Goal: Task Accomplishment & Management: Complete application form

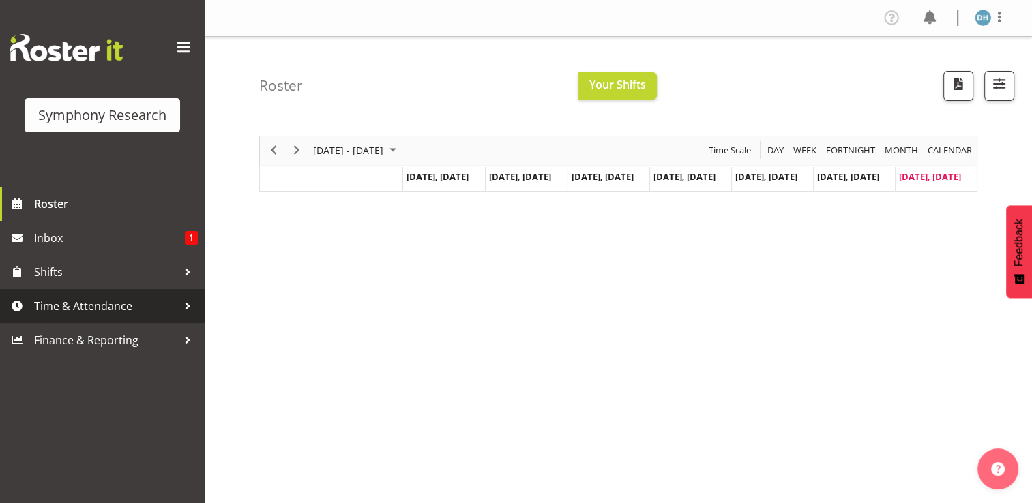
click at [95, 303] on span "Time & Attendance" at bounding box center [105, 306] width 143 height 20
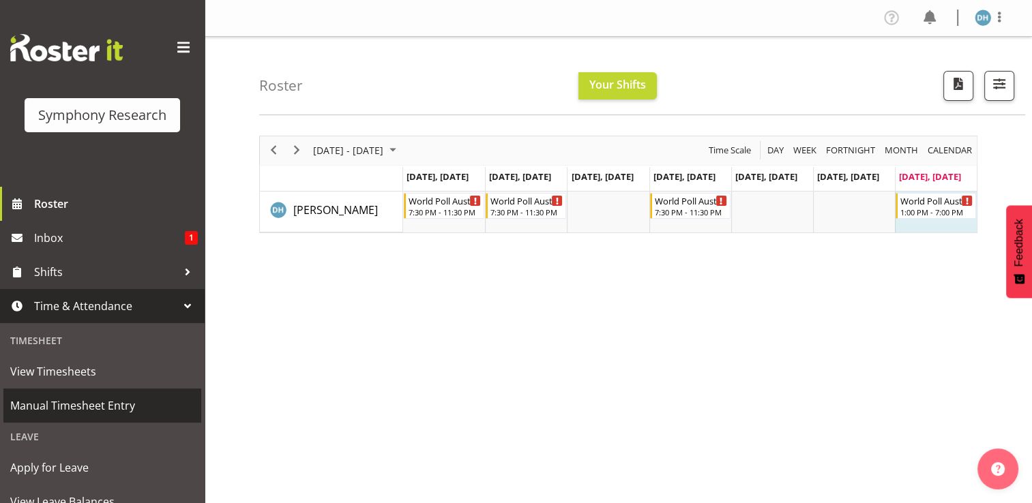
click at [105, 402] on span "Manual Timesheet Entry" at bounding box center [102, 405] width 184 height 20
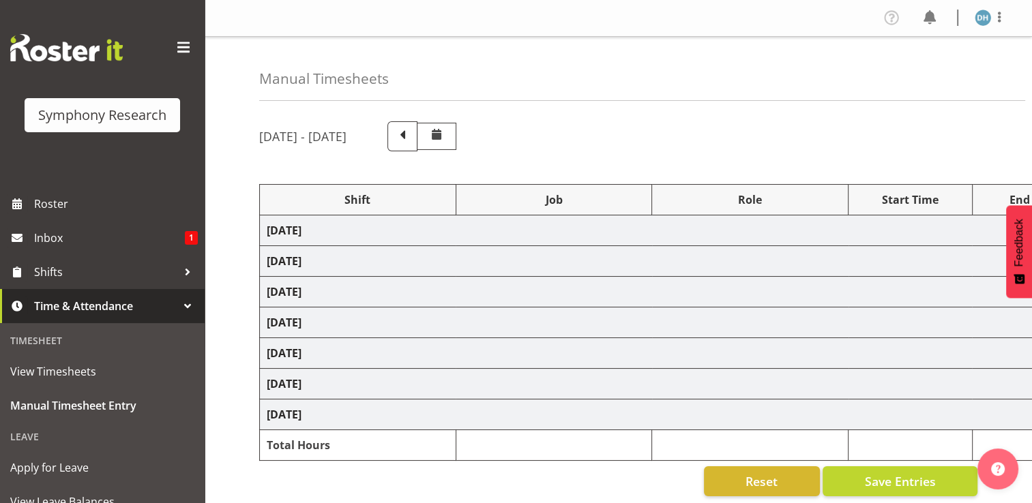
select select "57511"
select select "10499"
select select "57511"
select select "10499"
select select "47"
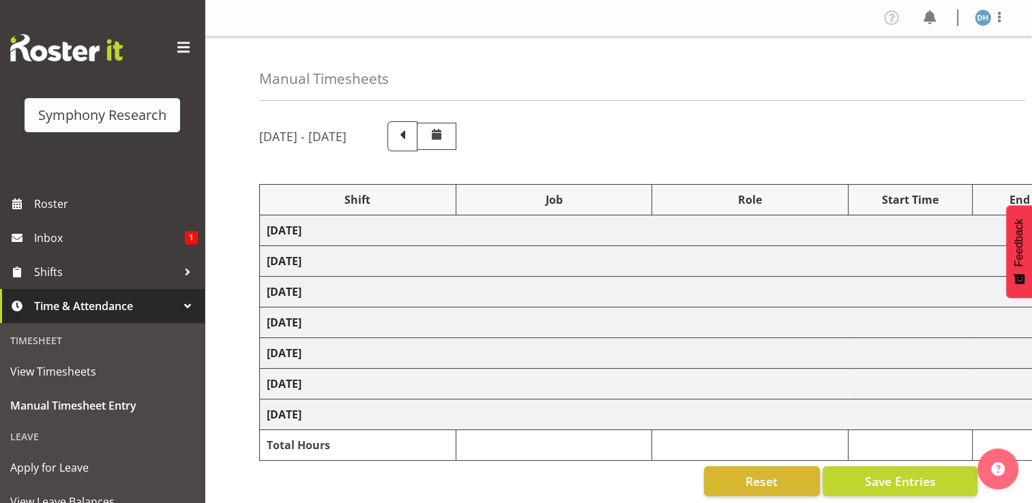
select select "57511"
select select "10499"
select select "57511"
select select "10499"
select select "47"
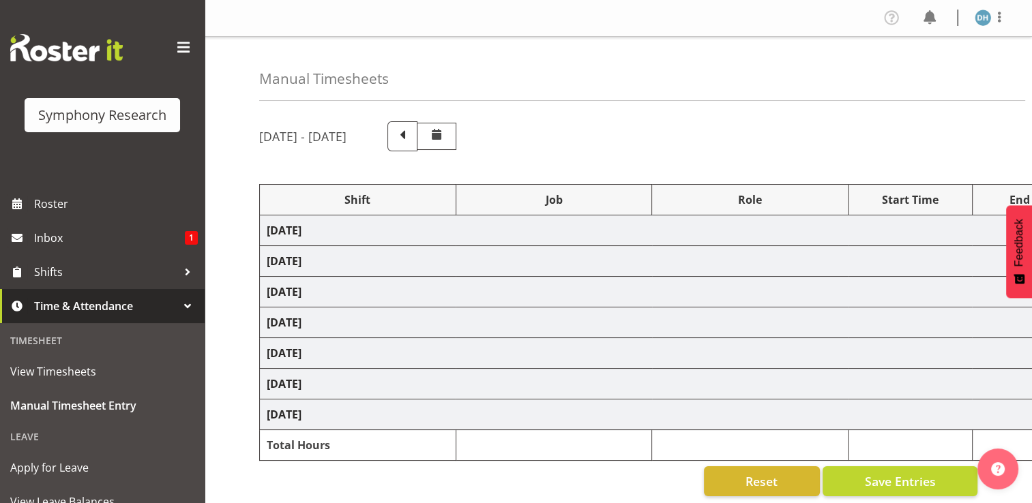
select select "56692"
select select "10499"
select select "56692"
select select "10499"
select select "47"
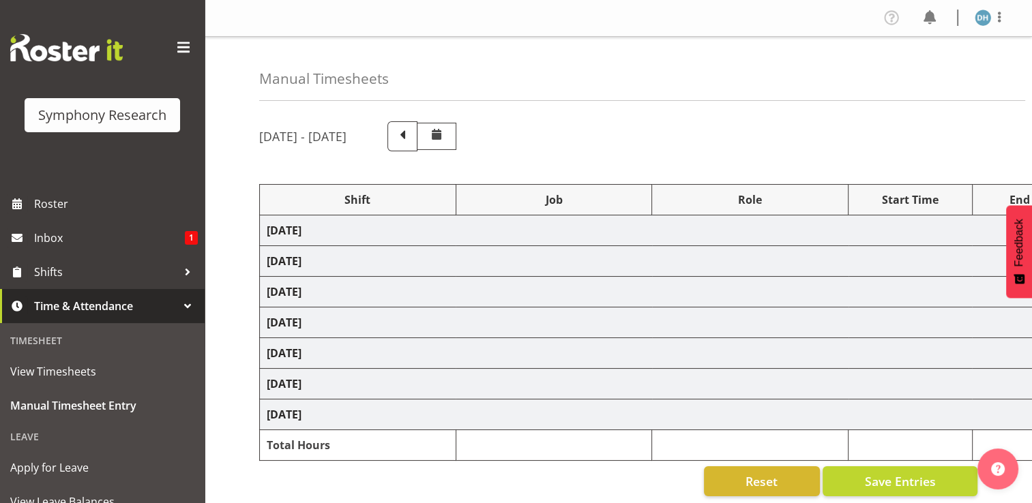
select select "10499"
select select "47"
select select "10499"
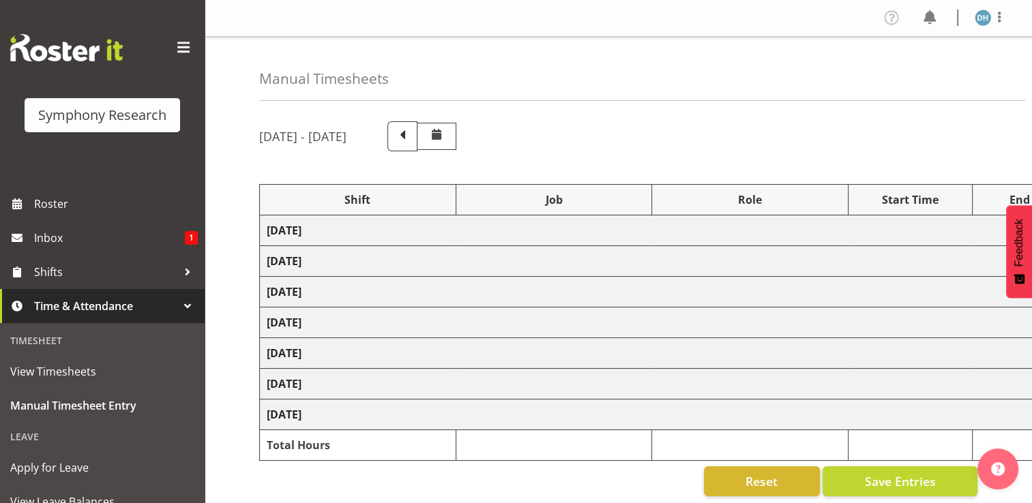
select select "47"
select select "10499"
select select "47"
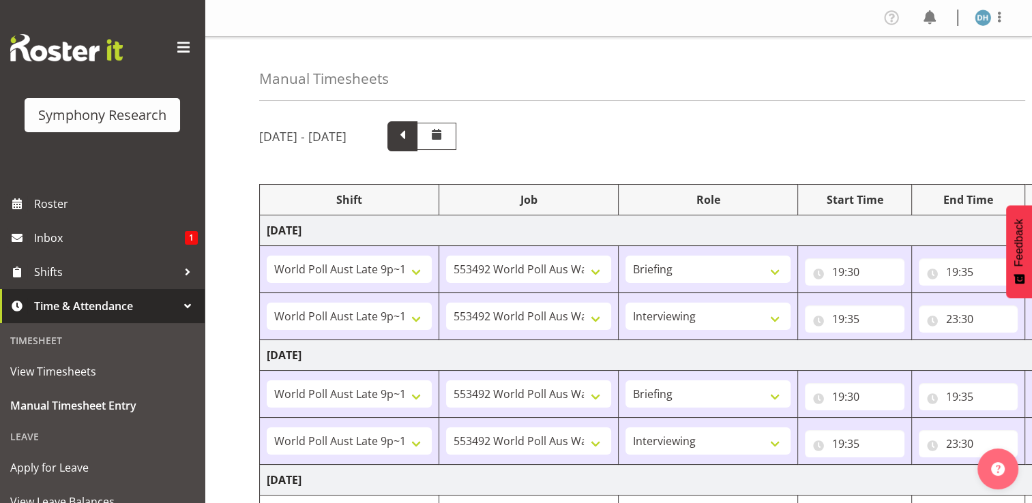
click at [411, 135] on span at bounding box center [402, 135] width 18 height 18
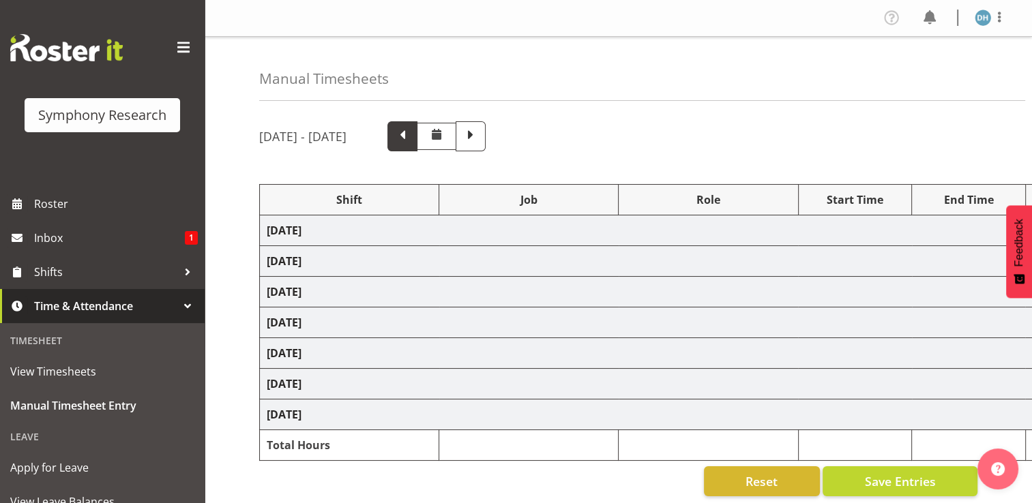
click at [411, 139] on span at bounding box center [402, 135] width 18 height 18
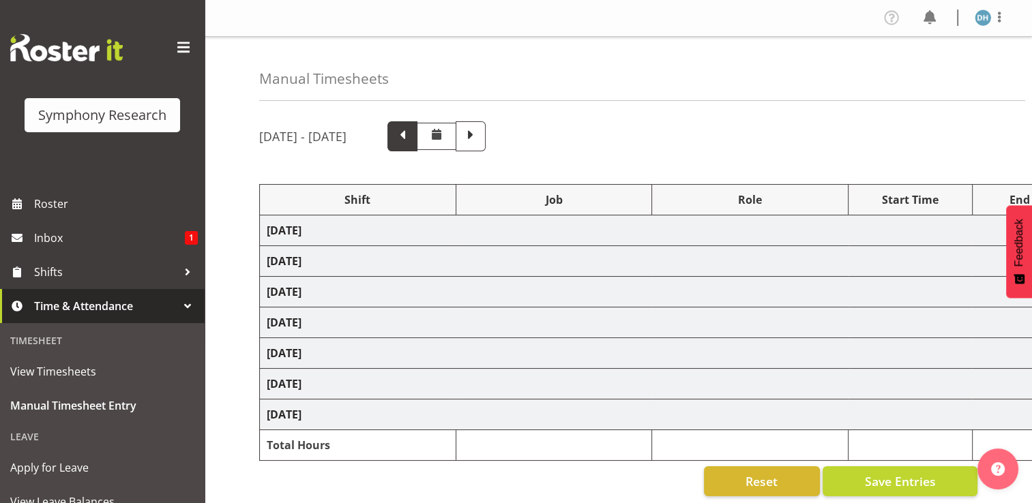
click at [411, 140] on span at bounding box center [402, 135] width 18 height 18
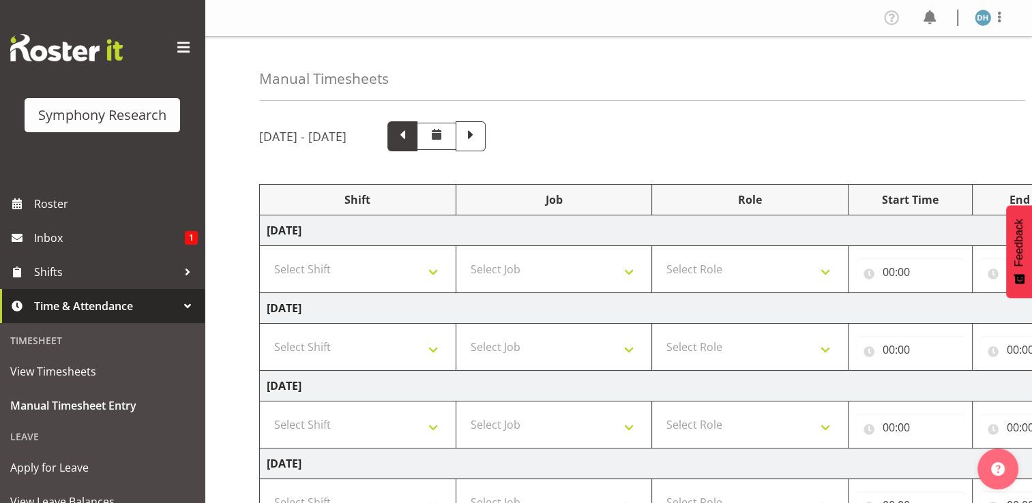
click at [411, 140] on span at bounding box center [402, 135] width 18 height 18
select select "48116"
select select "10499"
type input "17:00"
type input "17:05"
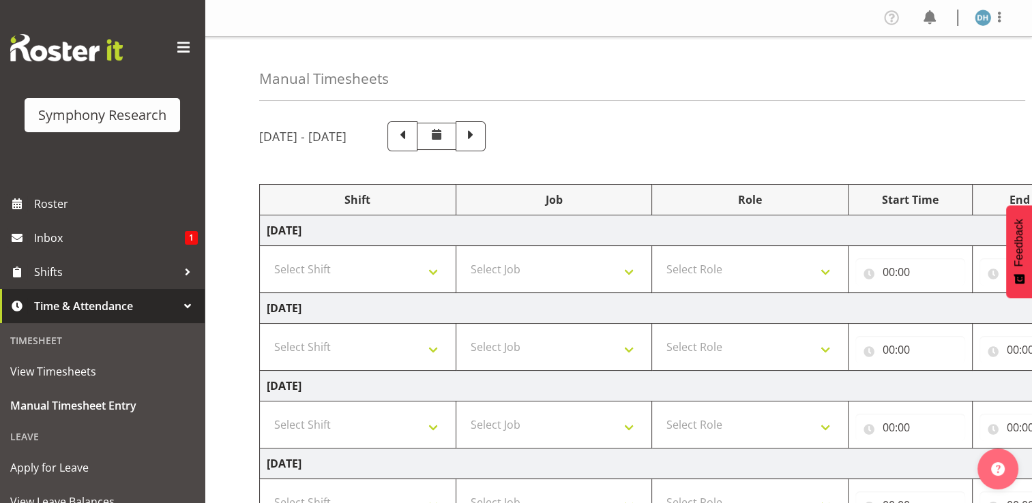
select select "56692"
select select "10499"
select select "47"
type input "20:00"
type input "22:30"
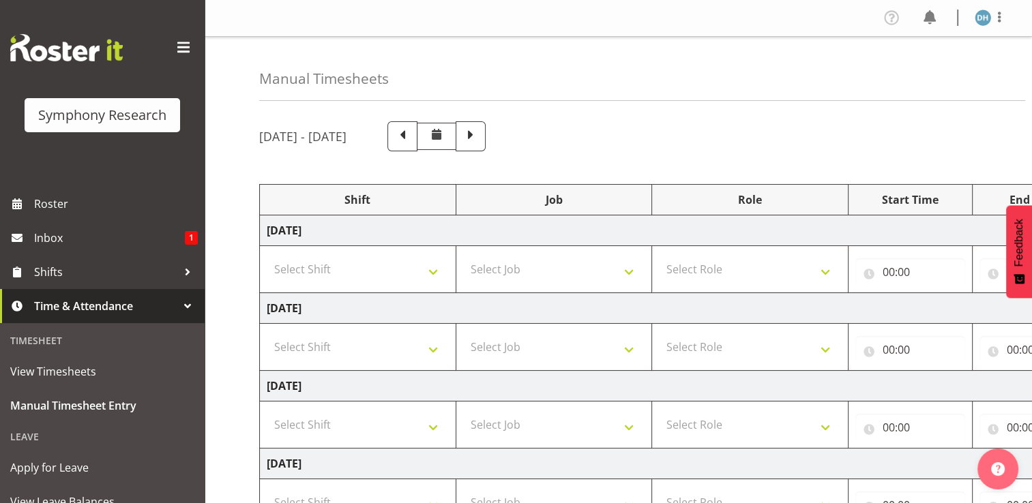
select select "48116"
select select "10499"
select select "47"
type input "17:30"
type input "20:00"
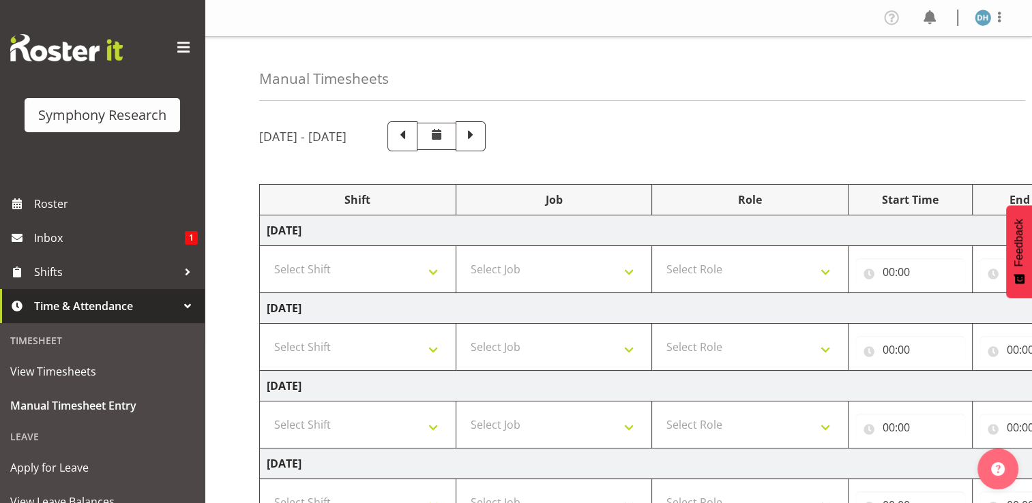
select select "10527"
type input "12:00"
type input "12:06"
select select "48116"
select select "10499"
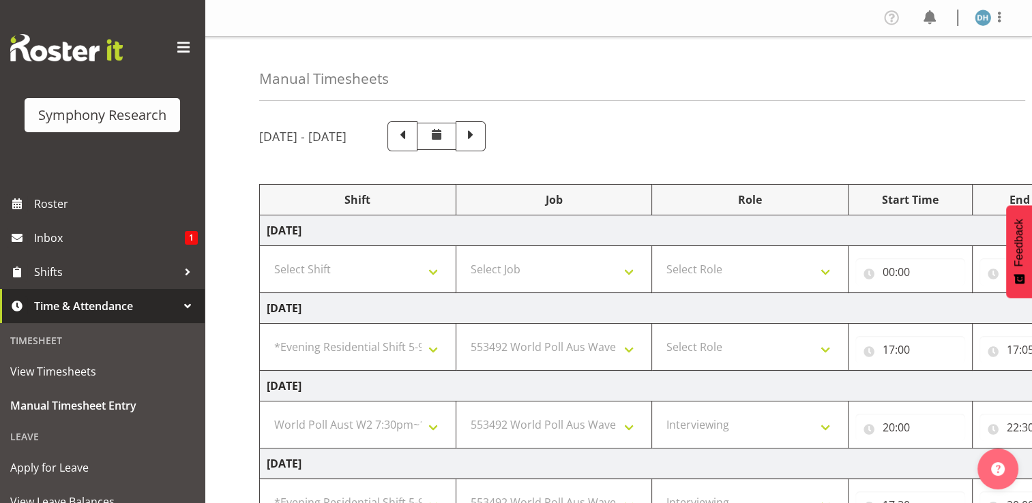
select select "47"
select select "57511"
select select "10499"
select select "47"
select select "56692"
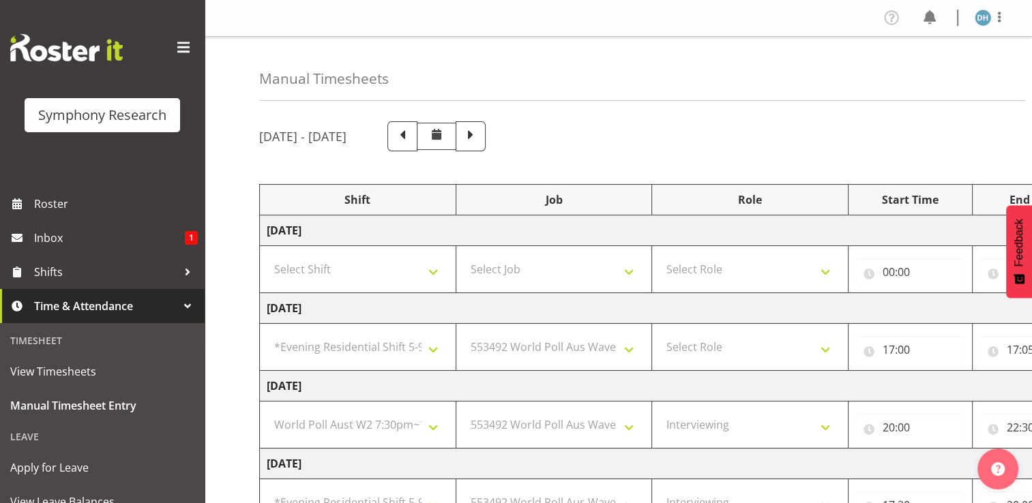
select select "10499"
select select "47"
select select "10527"
select select "47"
select select "10499"
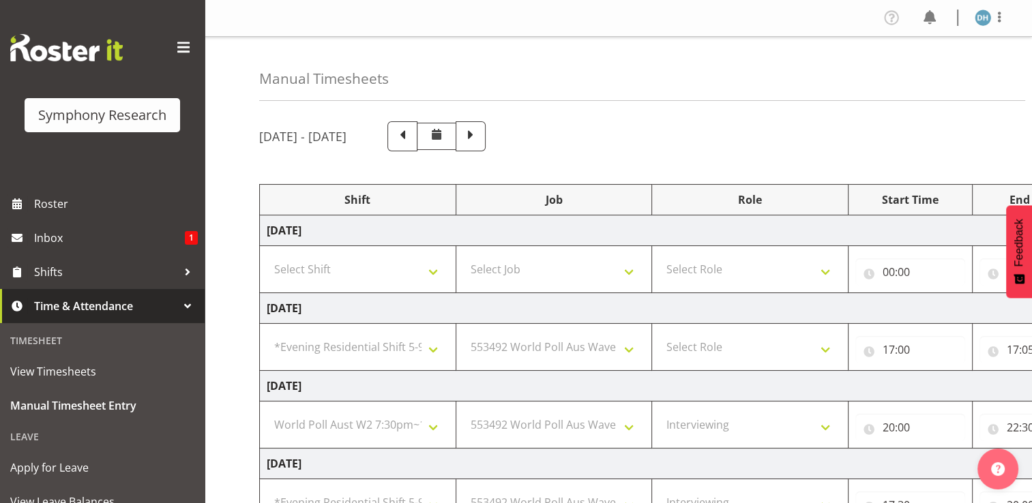
select select "47"
select select "10499"
select select "47"
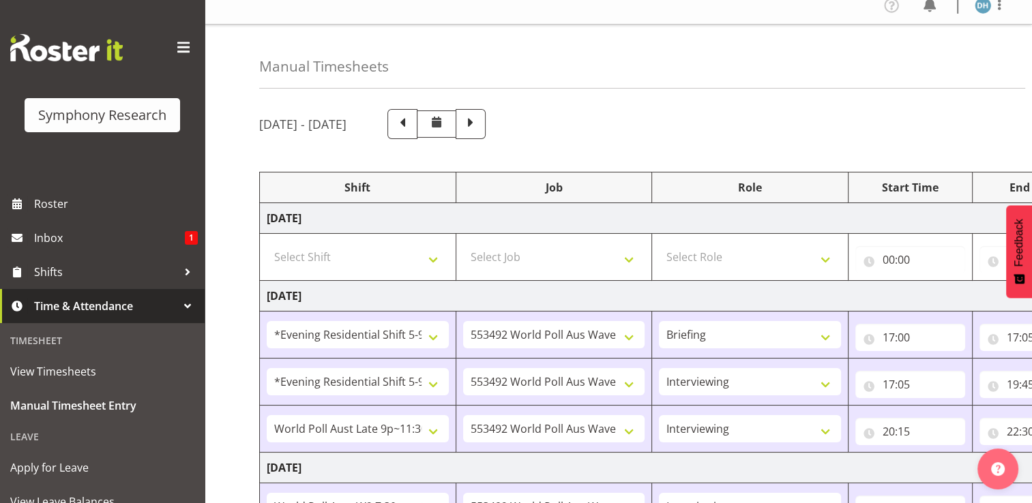
scroll to position [11, 0]
click at [479, 130] on span at bounding box center [471, 124] width 18 height 18
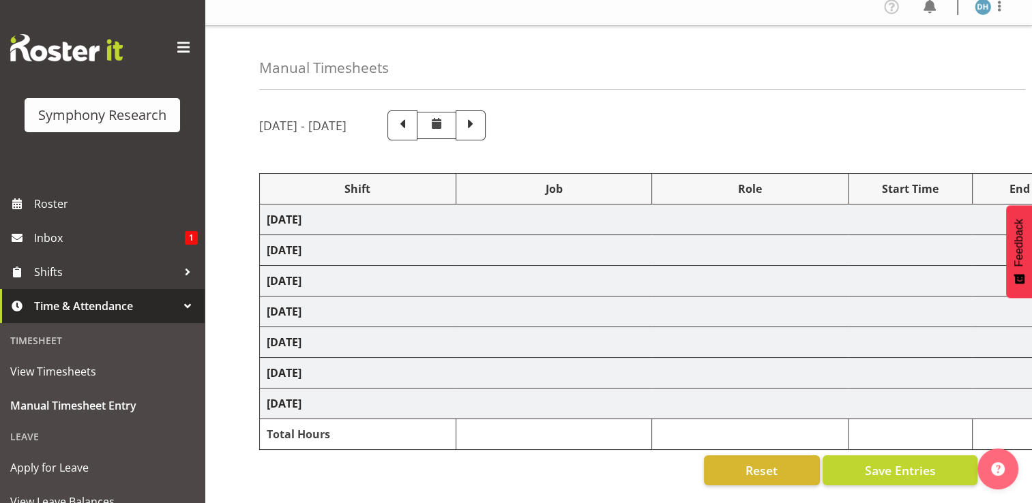
select select "48116"
select select "10587"
select select "48116"
select select "10587"
select select "47"
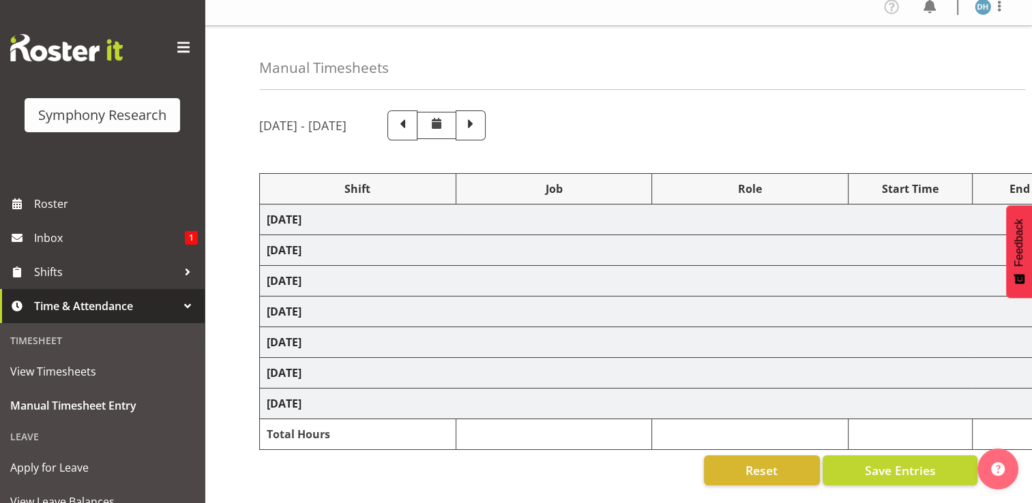
select select "56692"
select select "10499"
select select "47"
select select "56692"
select select "10499"
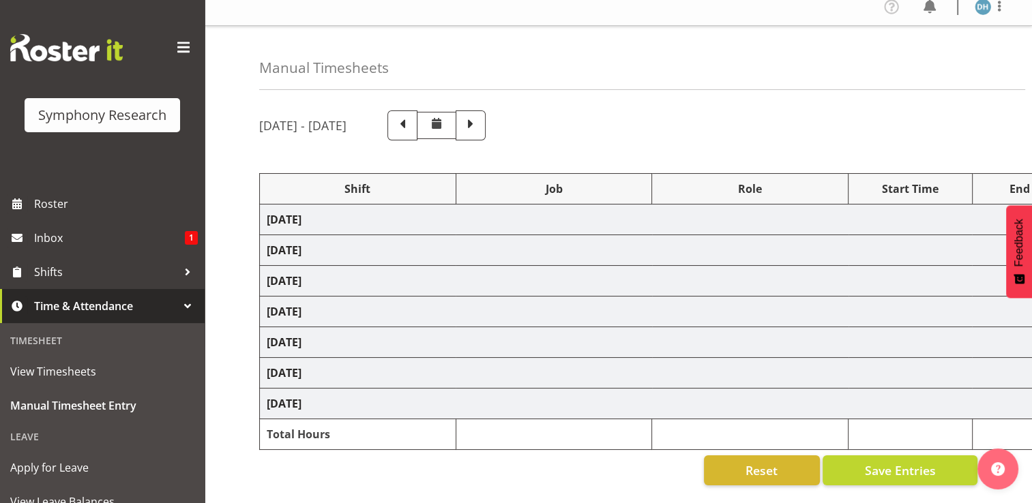
select select "47"
select select "41604"
select select "10527"
select select "41604"
select select "10527"
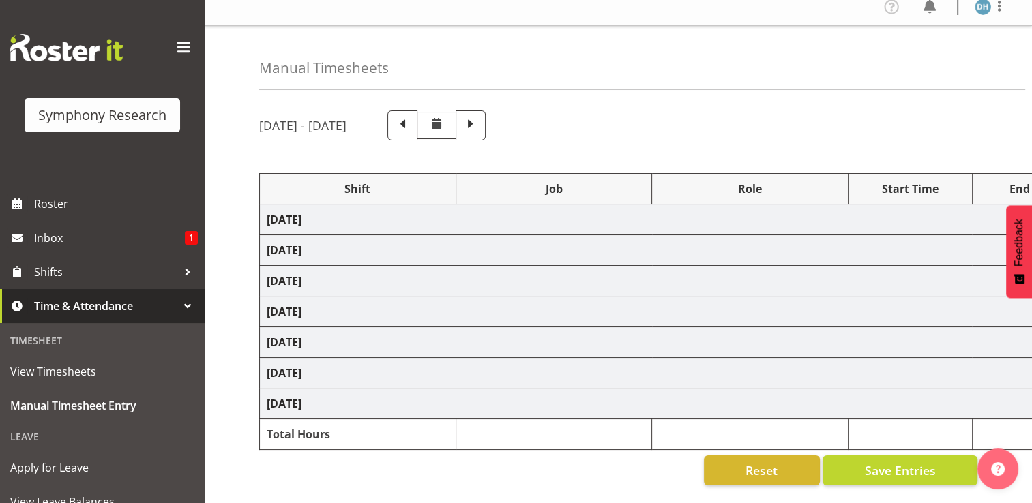
select select "47"
select select "56692"
select select "10499"
select select "47"
select select "56692"
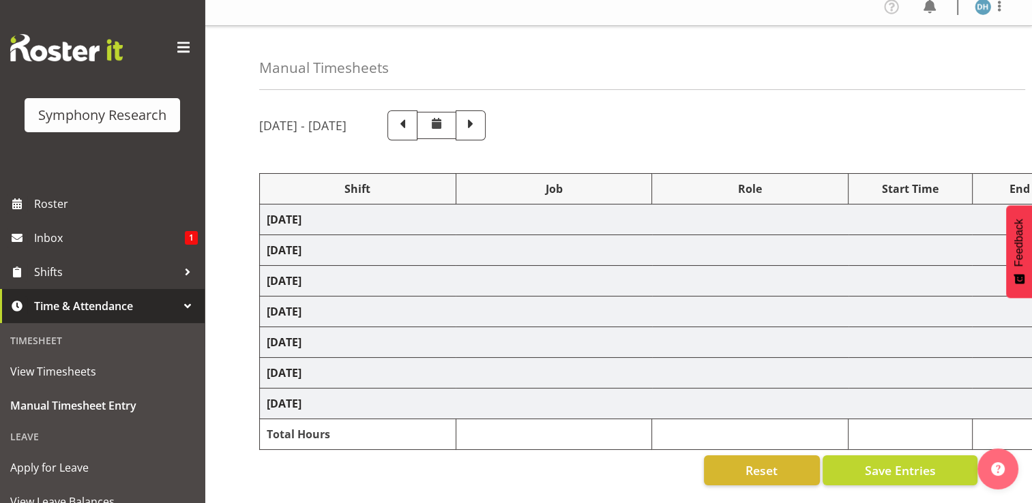
select select "10499"
select select "47"
select select "41604"
select select "10527"
select select "41604"
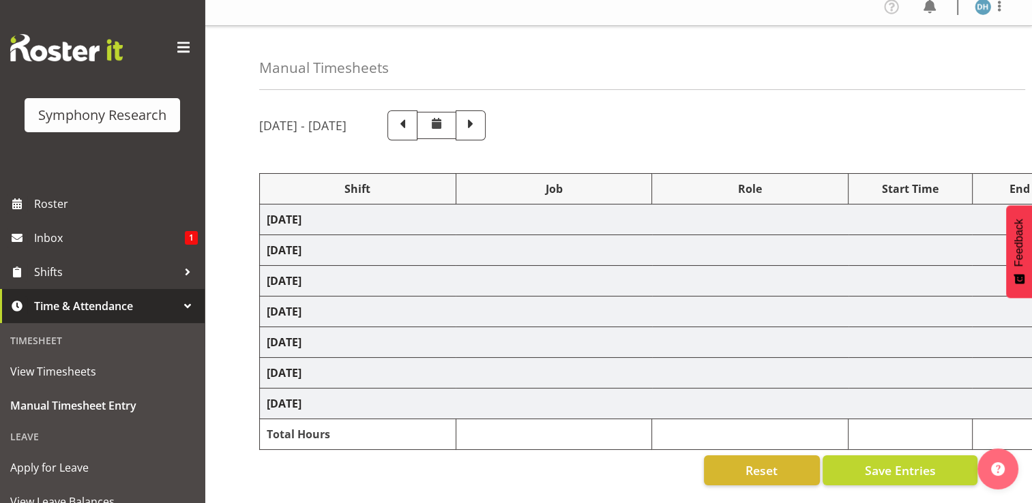
select select "10527"
select select "47"
select select "56692"
select select "10499"
select select "47"
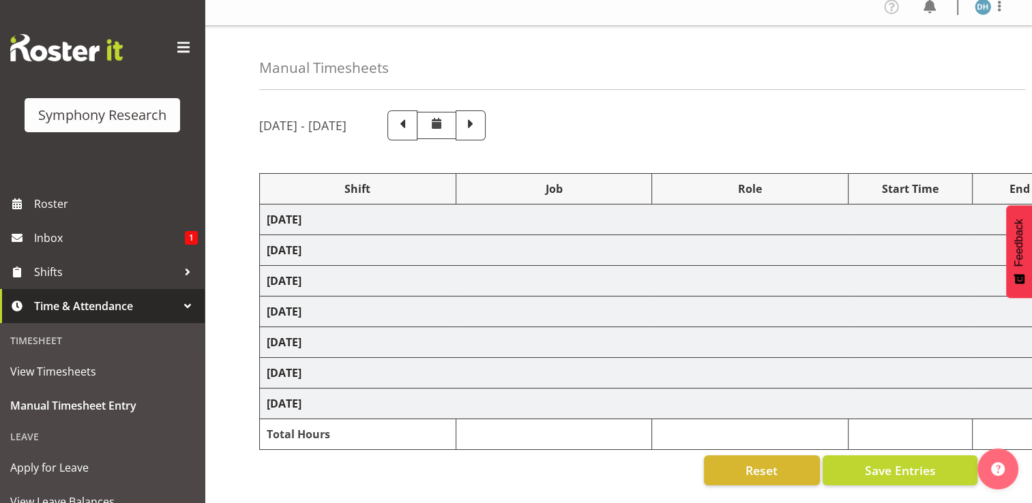
select select "56692"
select select "10499"
select select "47"
select select "10527"
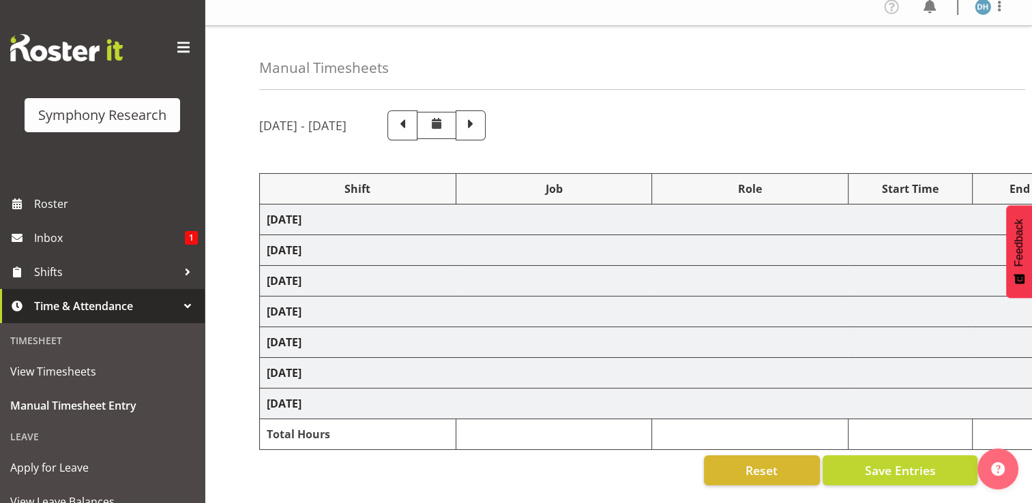
select select "47"
select select "10499"
select select "47"
select select "10499"
select select "47"
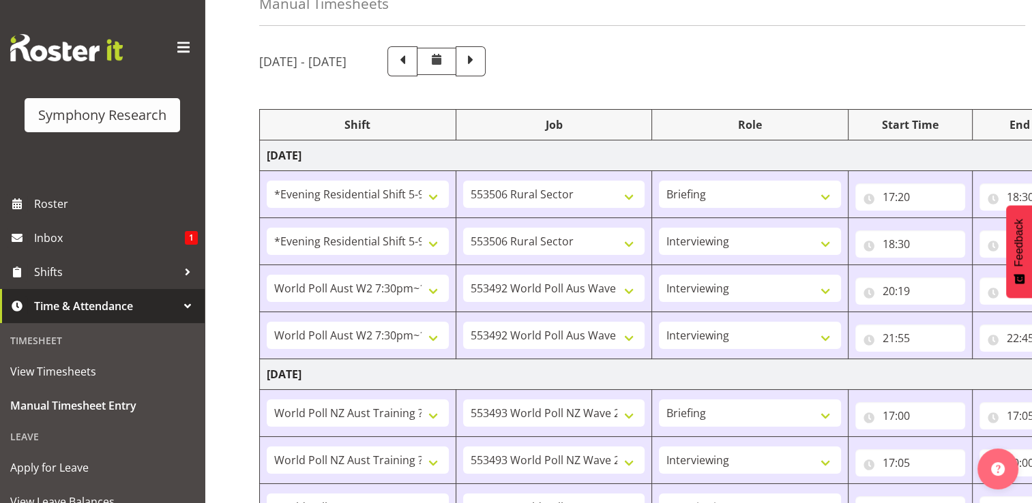
scroll to position [0, 0]
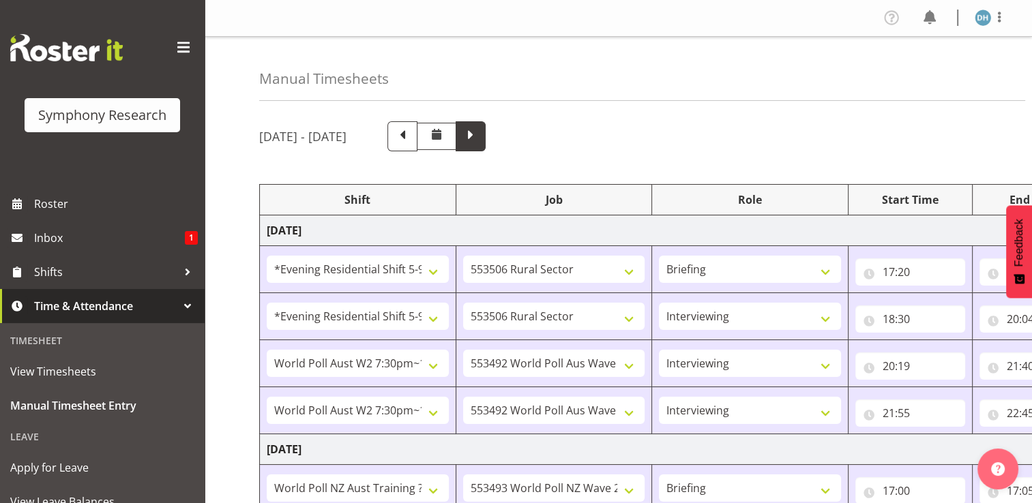
click at [479, 139] on span at bounding box center [471, 135] width 18 height 18
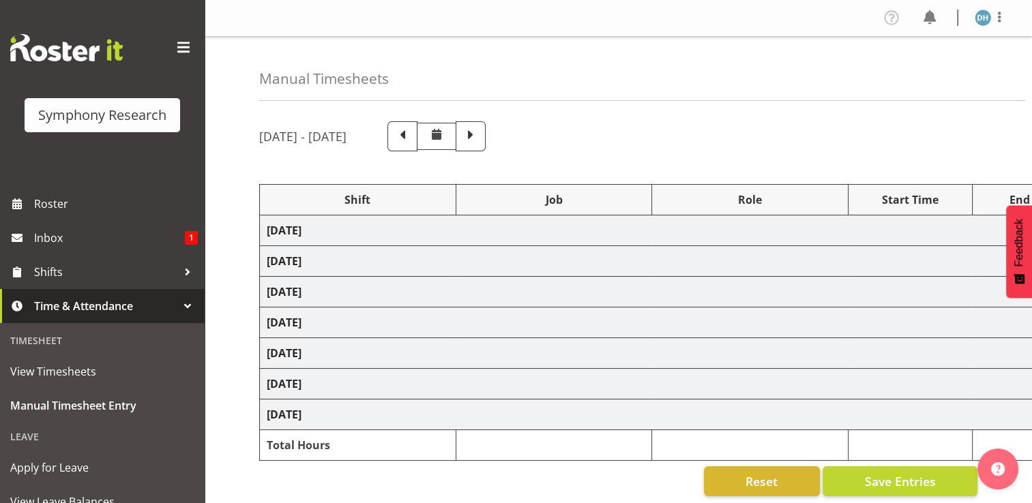
select select "56692"
select select "10499"
select select "47"
select select "56692"
select select "10499"
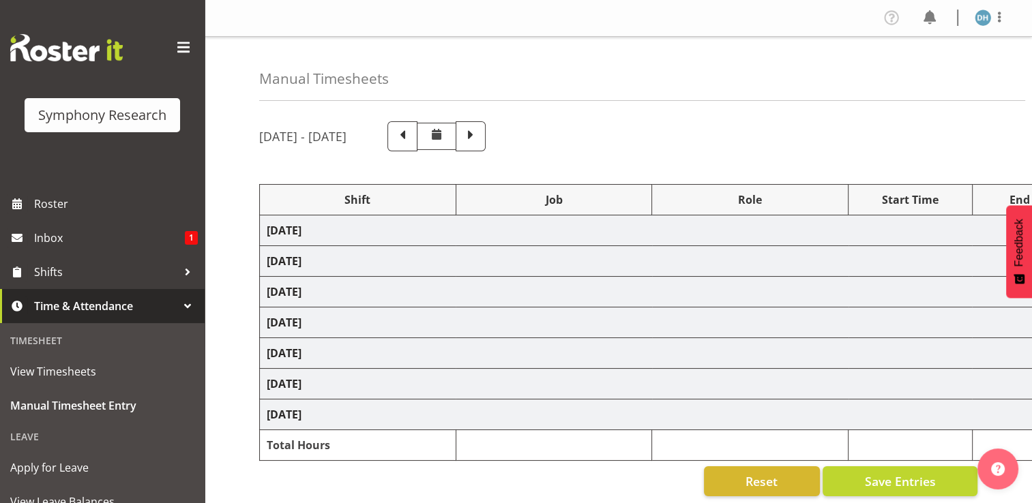
select select "47"
select select "56692"
select select "10499"
select select "47"
select select "56692"
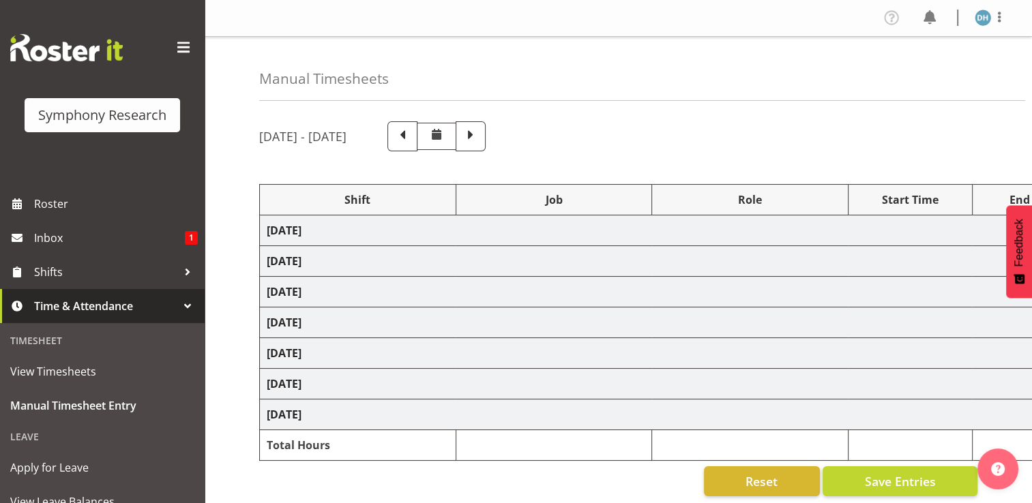
select select "10499"
select select "47"
select select "10527"
select select "47"
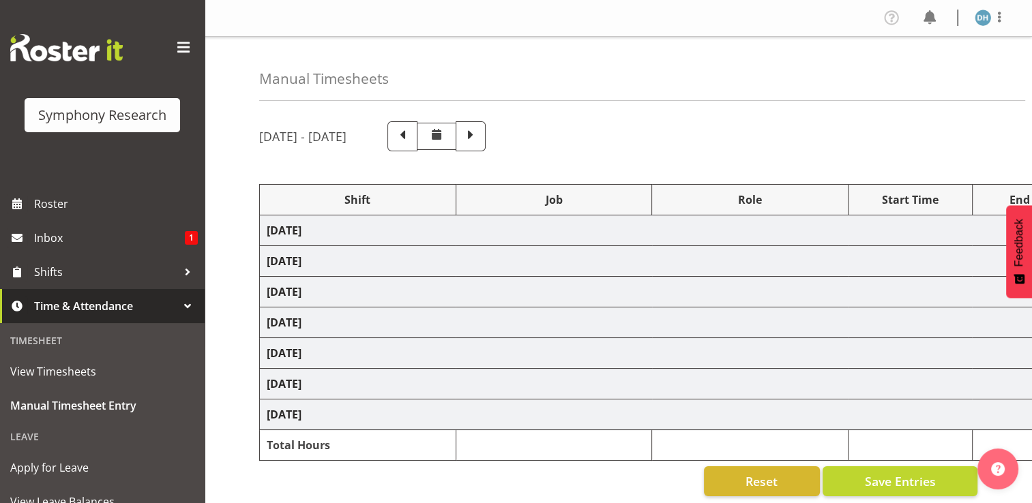
select select "10499"
select select "47"
select select "10499"
select select "47"
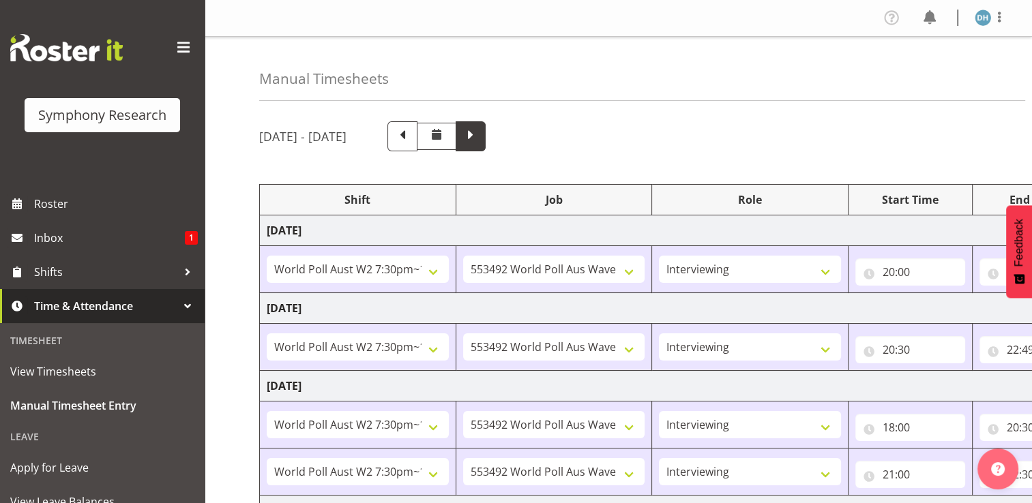
click at [479, 140] on span at bounding box center [471, 135] width 18 height 18
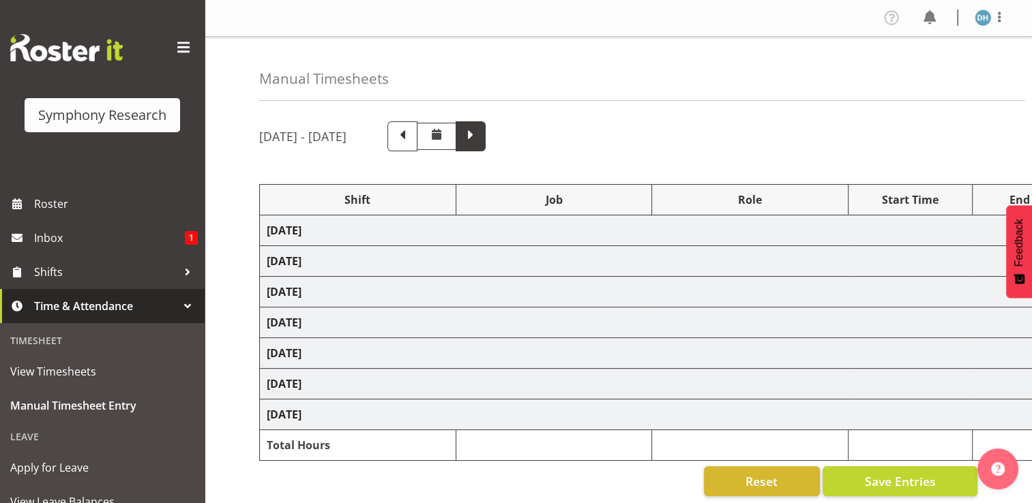
select select "26078"
select select "10691"
select select "26078"
select select "10691"
select select "47"
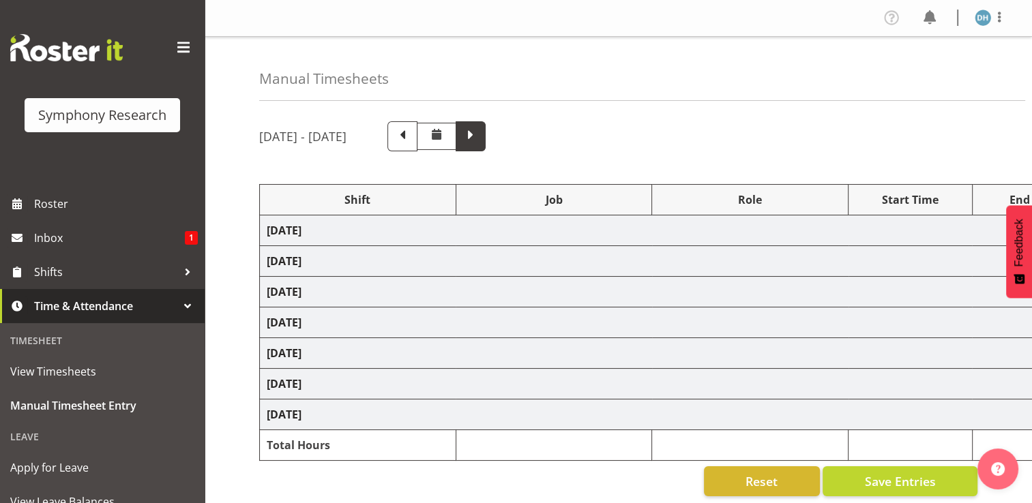
select select "26078"
select select "10691"
select select "47"
select select "56692"
select select "10499"
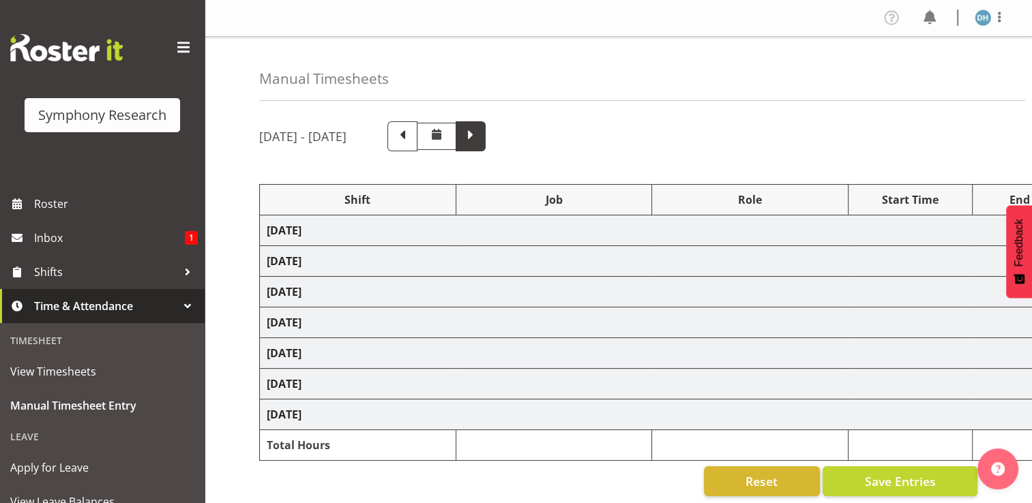
select select "47"
select select "26078"
select select "10691"
select select "47"
select select "26078"
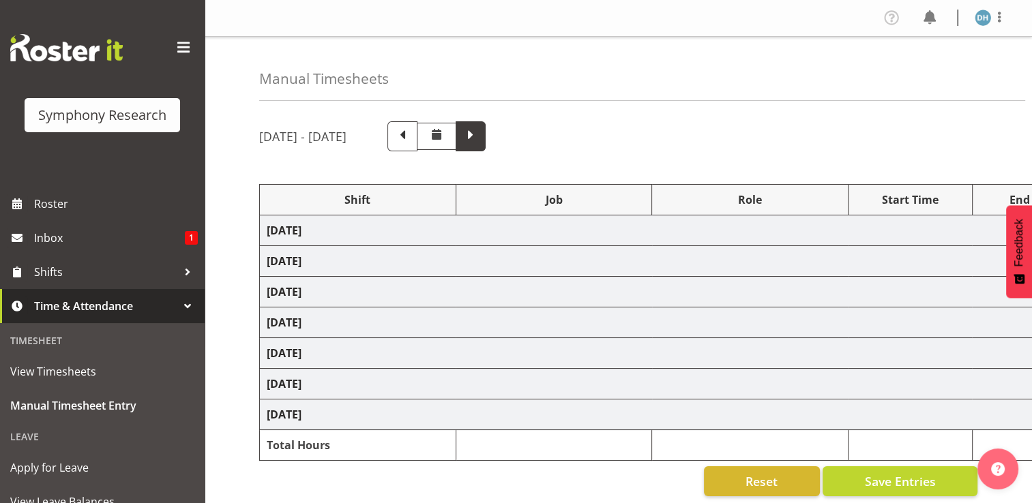
select select "10691"
select select "47"
select select "26078"
select select "10691"
select select "47"
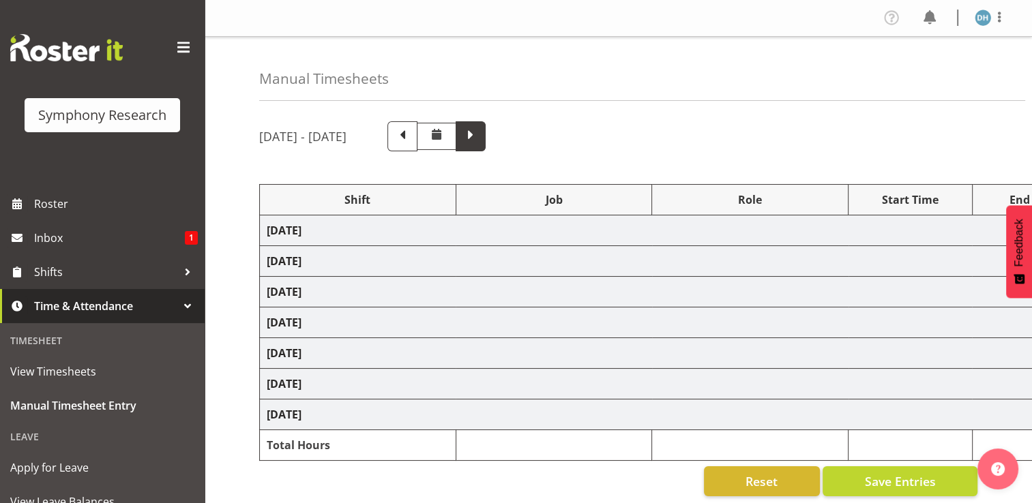
select select "26078"
select select "10691"
select select "47"
select select "57511"
select select "10499"
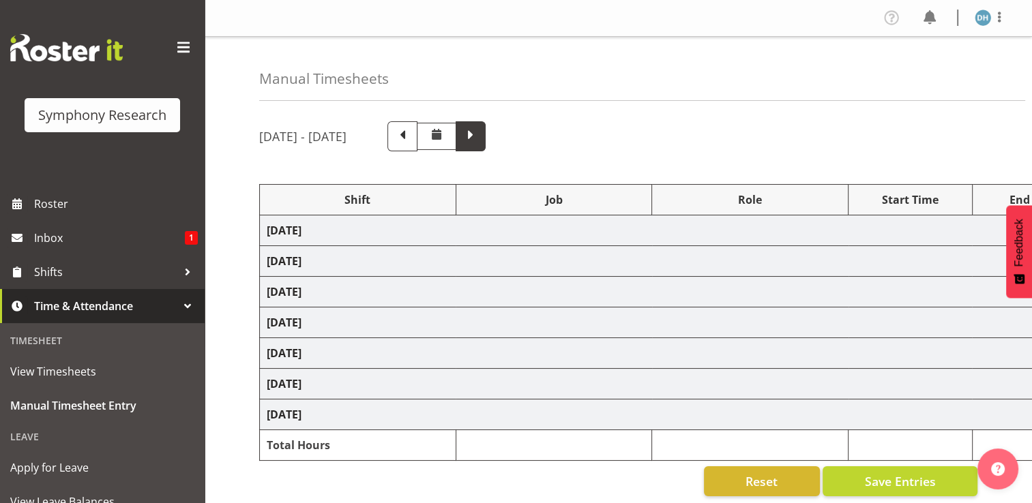
select select "47"
select select "26078"
select select "10691"
select select "26078"
select select "10691"
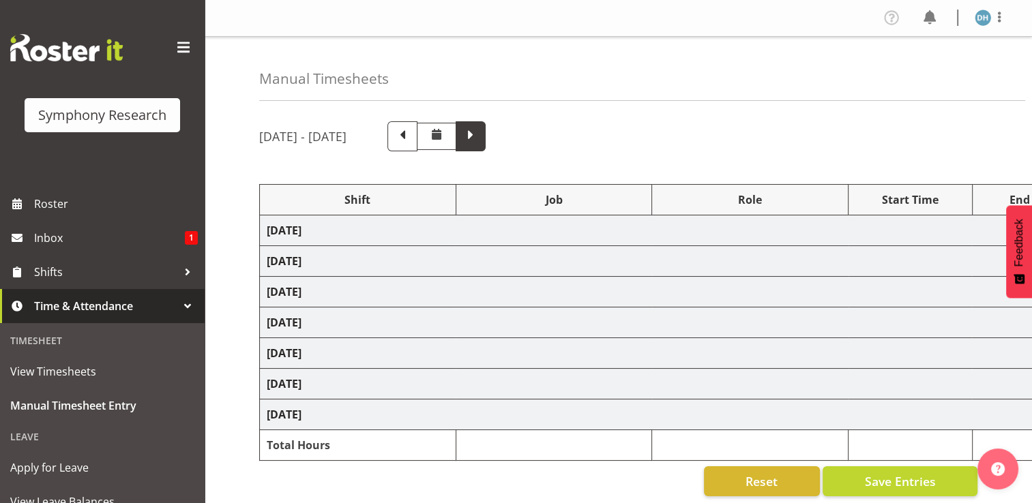
select select "47"
select select "26078"
select select "10691"
select select "47"
select select "26078"
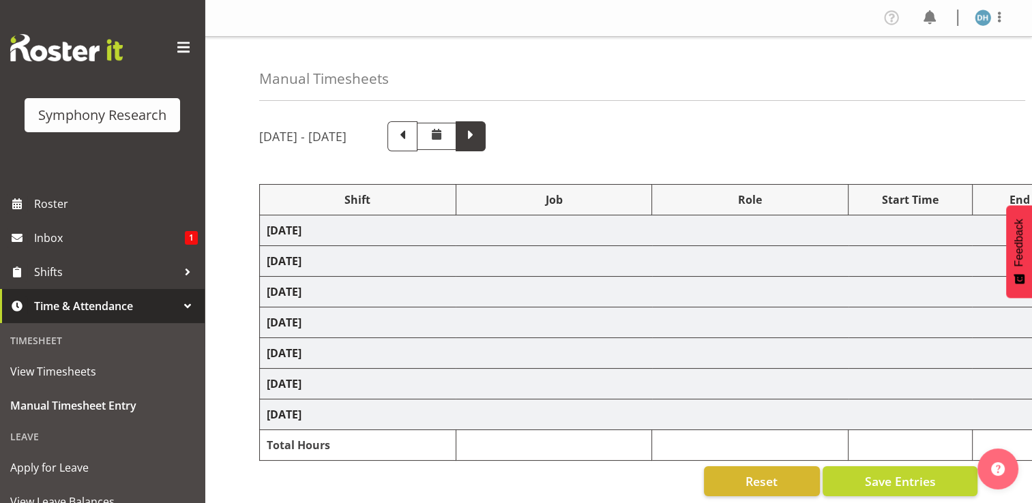
select select "10691"
select select "47"
select select "26078"
select select "10691"
select select "26078"
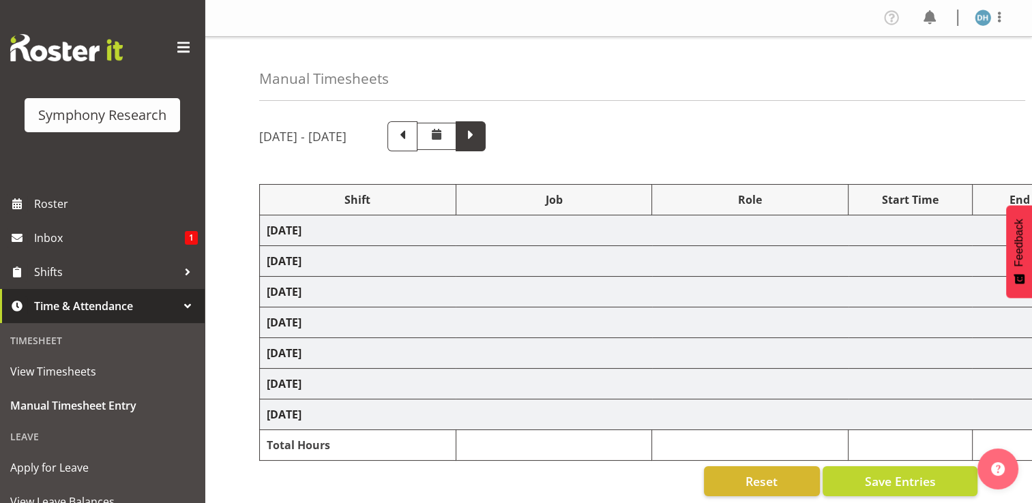
select select "10691"
select select "47"
select select "26078"
select select "10691"
select select "47"
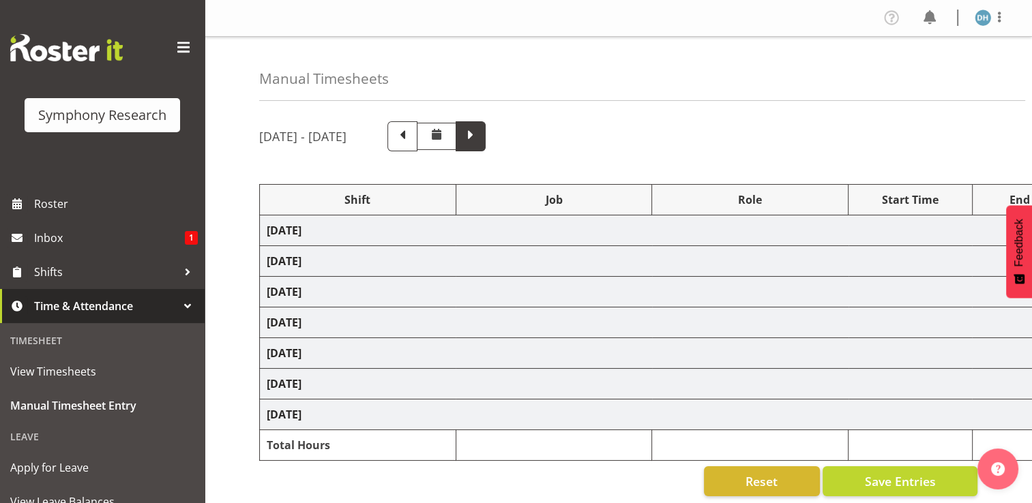
select select "10527"
select select "47"
select select "10499"
select select "47"
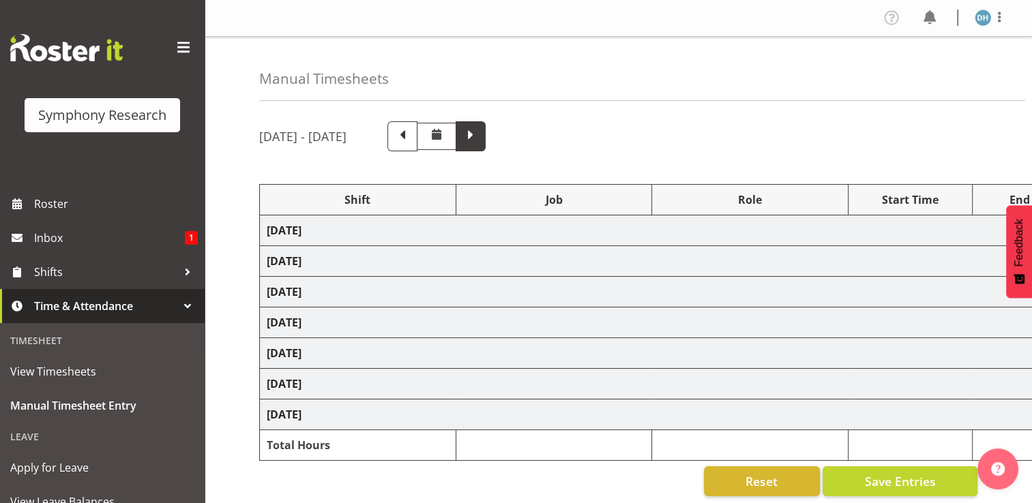
select select "10499"
select select "47"
